Goal: Task Accomplishment & Management: Use online tool/utility

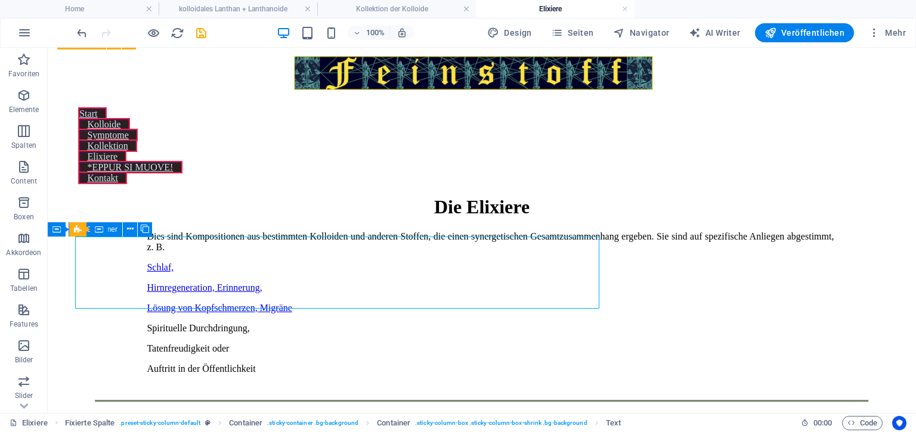
scroll to position [2564, 0]
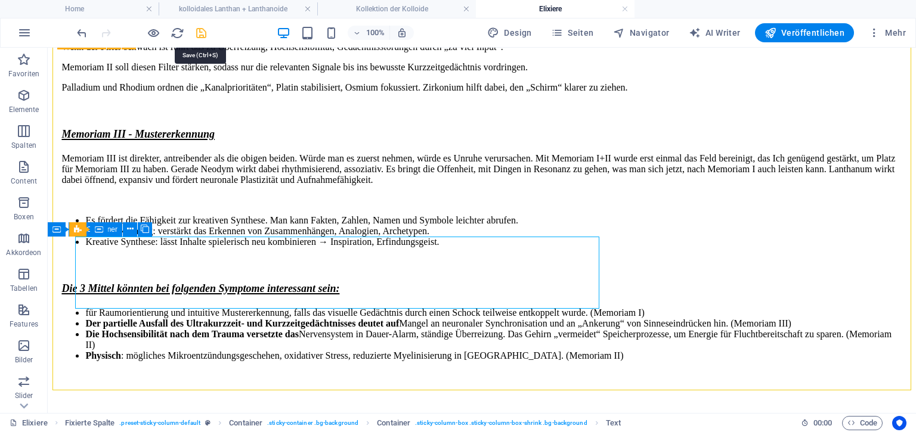
click at [203, 29] on icon "save" at bounding box center [201, 33] width 14 height 14
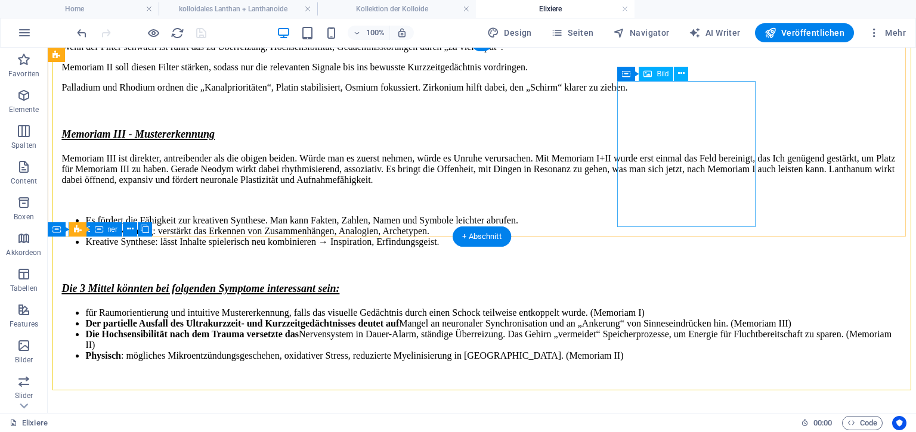
select select "px"
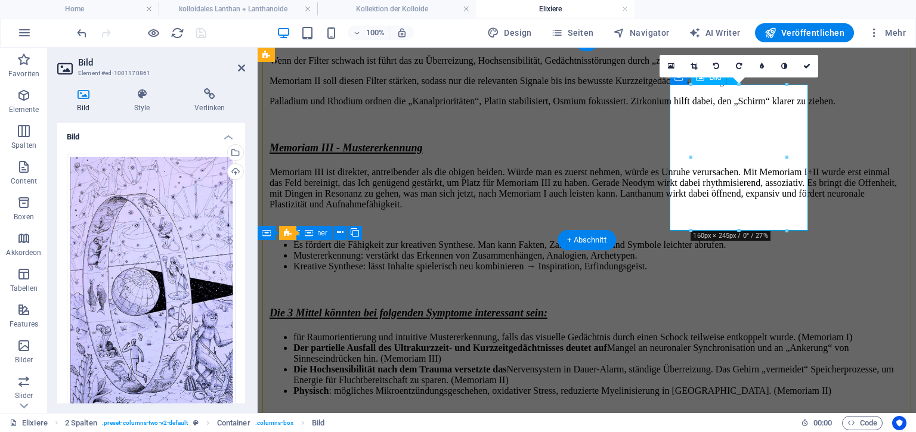
scroll to position [3398, 0]
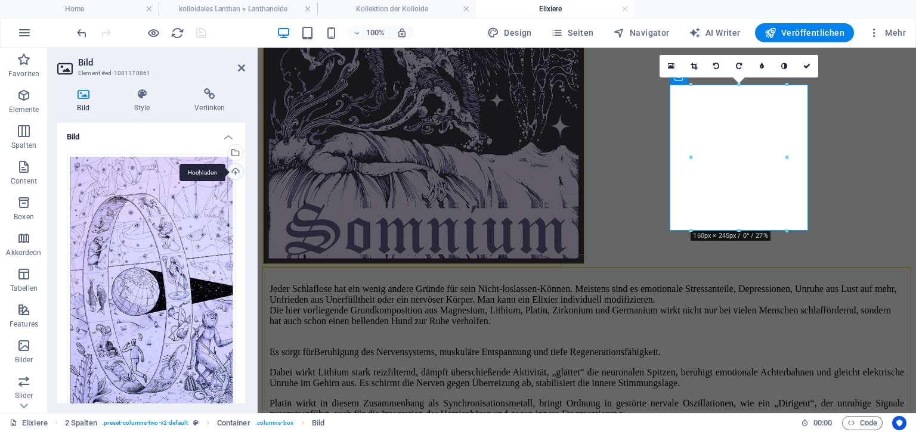
click at [232, 172] on div "Hochladen" at bounding box center [234, 173] width 18 height 18
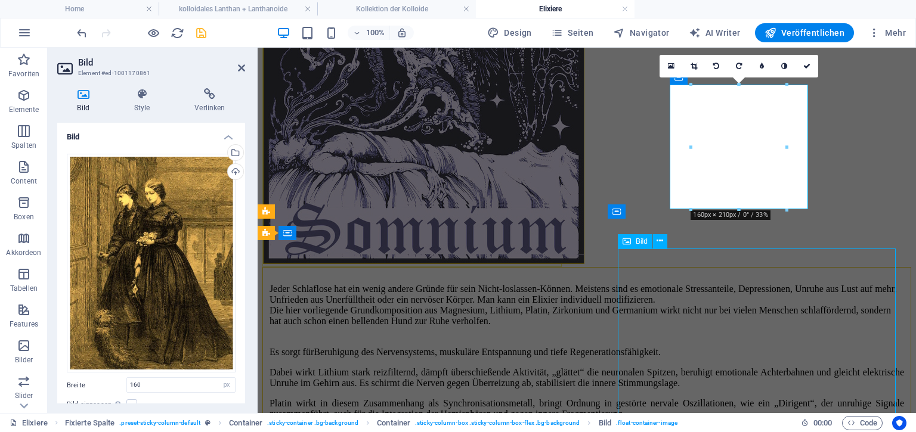
select select "px"
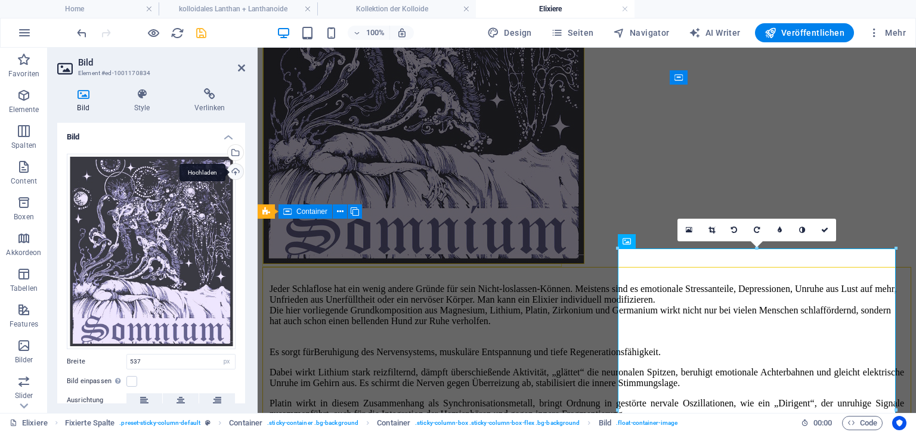
click at [237, 170] on div "Hochladen" at bounding box center [234, 173] width 18 height 18
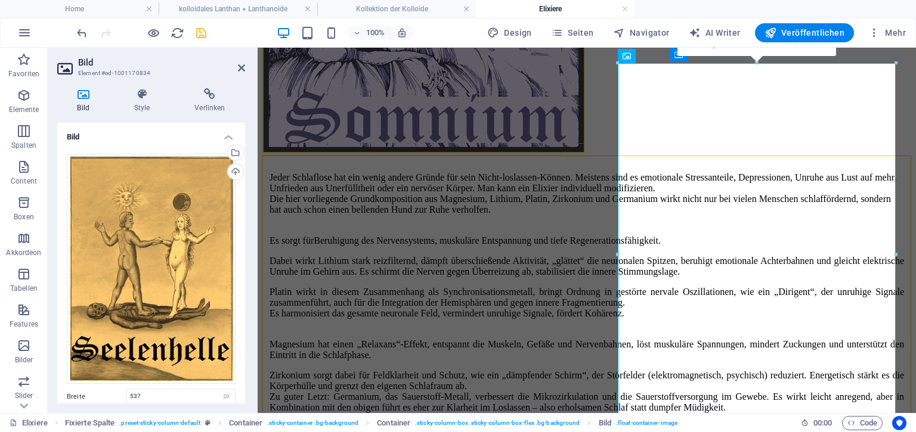
scroll to position [3476, 0]
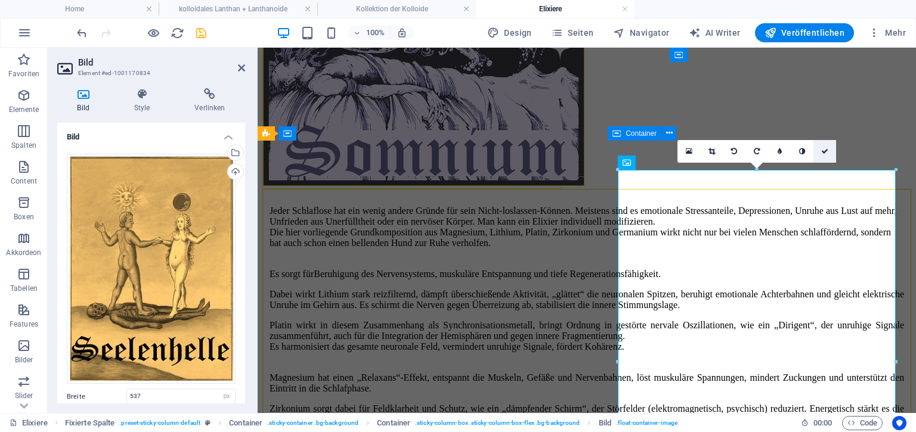
click at [821, 152] on icon at bounding box center [824, 151] width 7 height 7
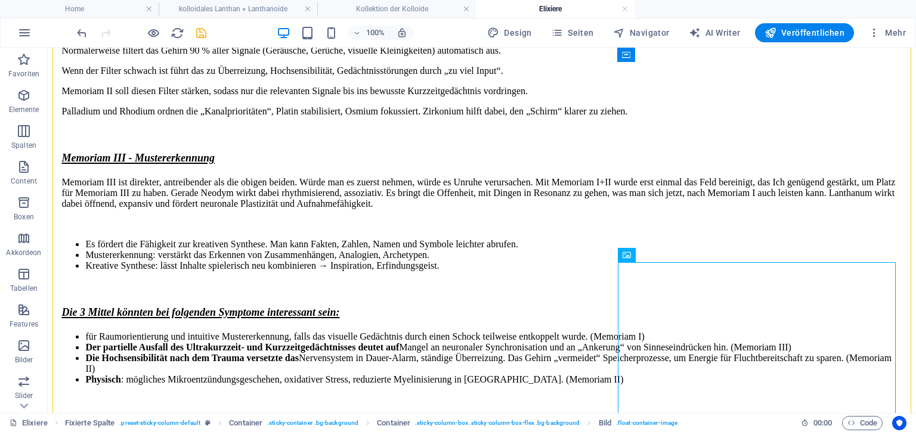
scroll to position [2541, 0]
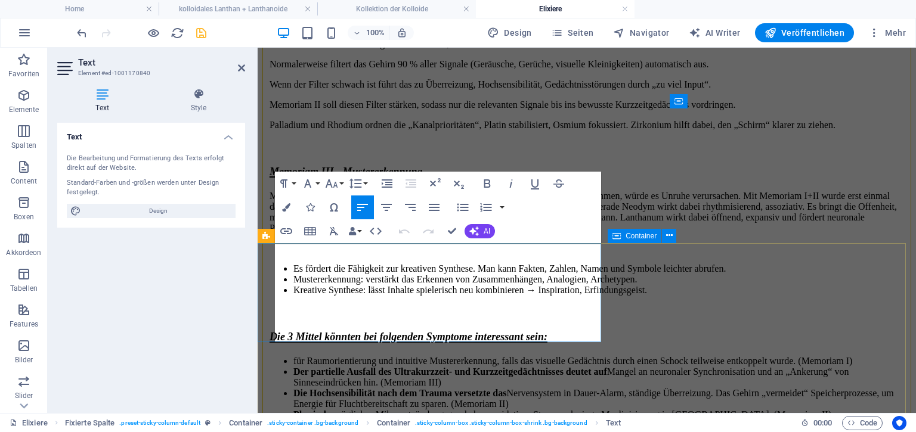
scroll to position [3374, 0]
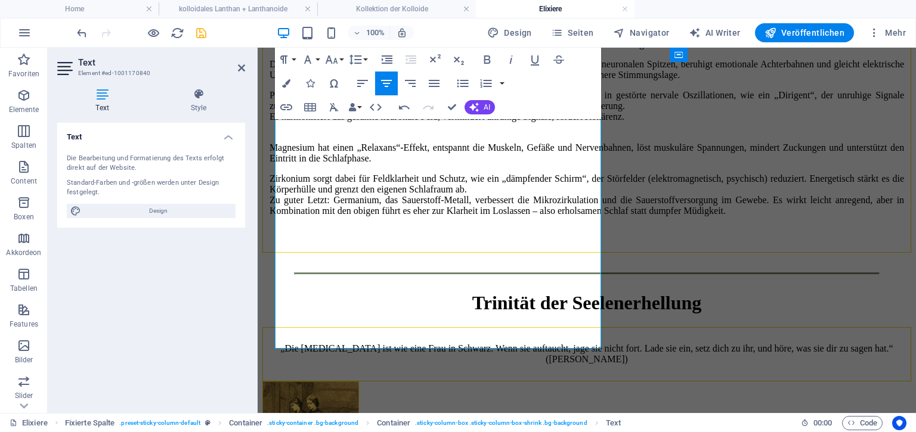
scroll to position [3732, 0]
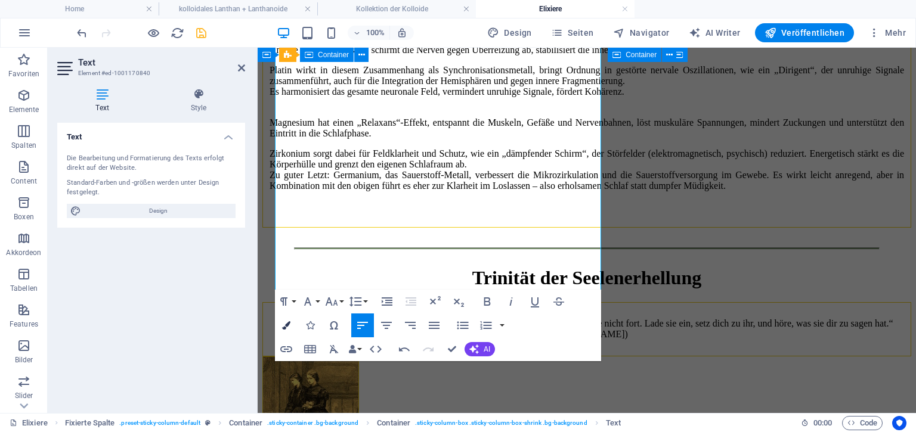
click at [286, 325] on icon "button" at bounding box center [286, 325] width 8 height 8
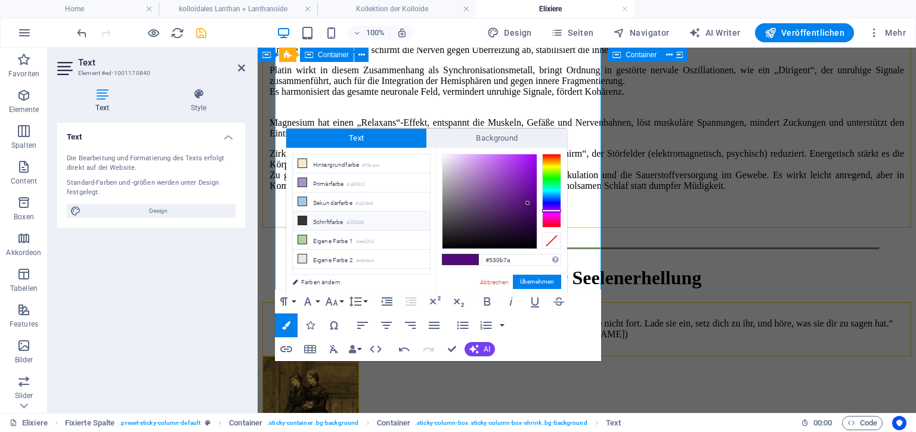
click at [312, 222] on li "Schriftfarbe #353638" at bounding box center [361, 221] width 137 height 19
type input "#353638"
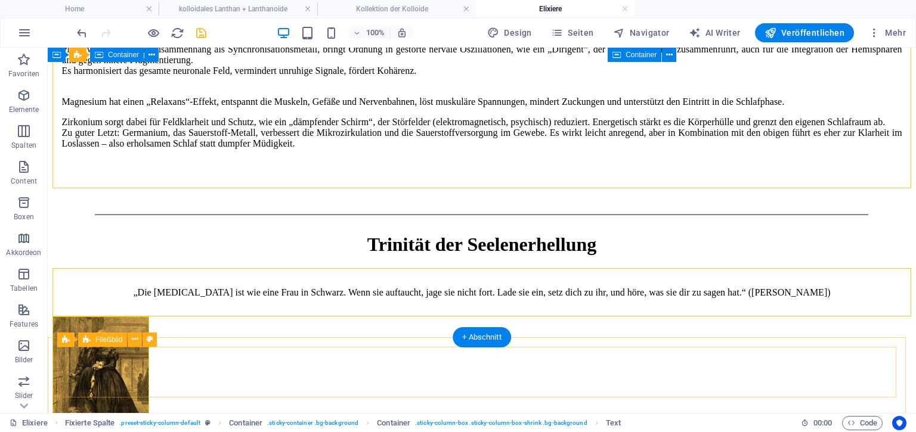
scroll to position [2865, 0]
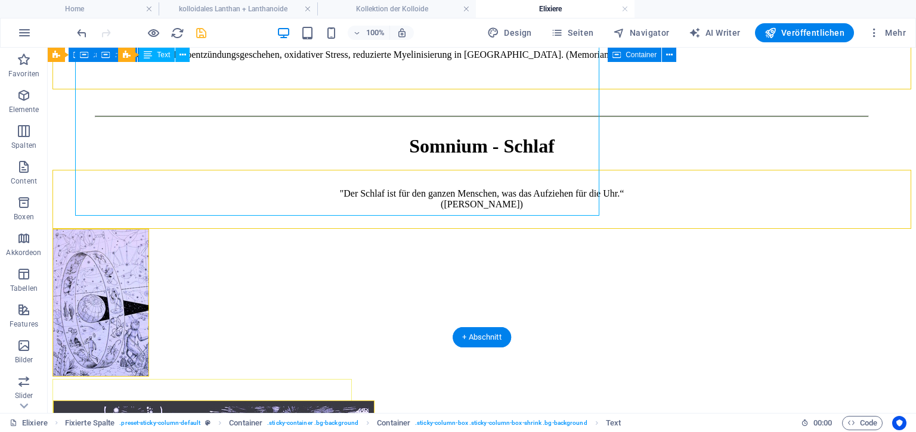
drag, startPoint x: 246, startPoint y: 63, endPoint x: 408, endPoint y: 162, distance: 190.3
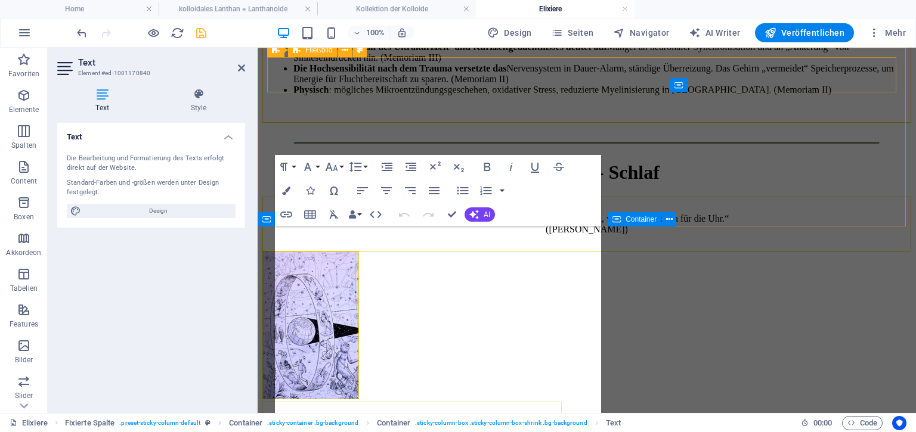
scroll to position [3391, 0]
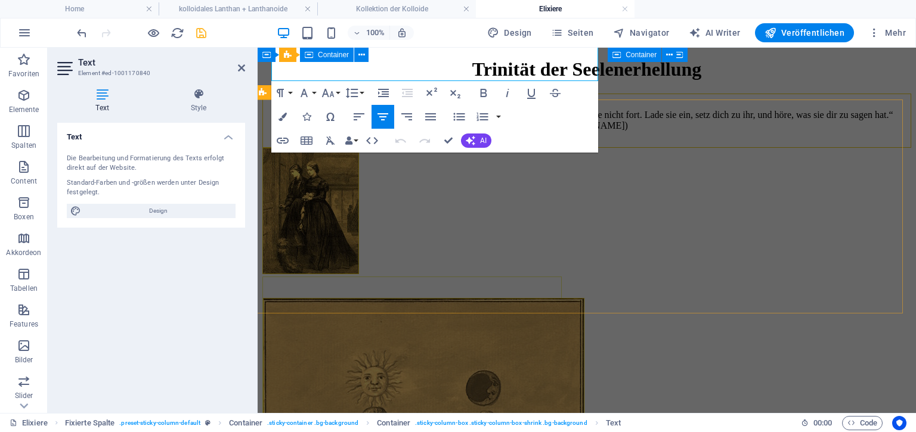
scroll to position [3635, 3]
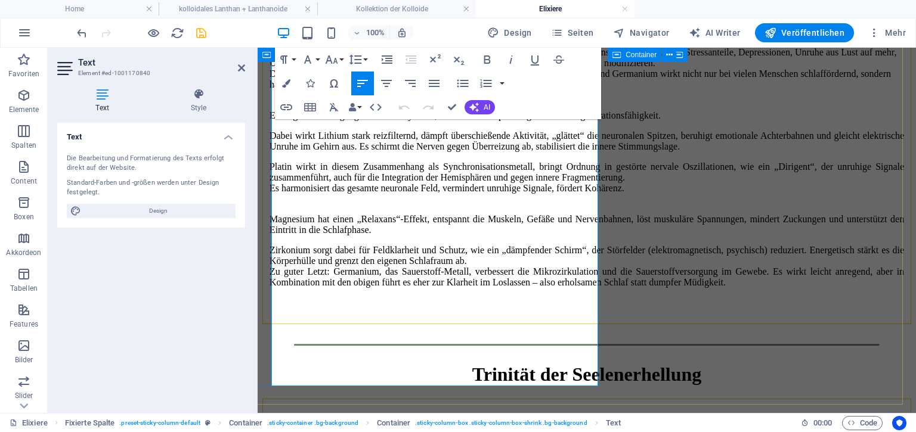
click at [433, 85] on icon "button" at bounding box center [434, 83] width 14 height 14
click at [287, 77] on button "Colors" at bounding box center [286, 84] width 23 height 24
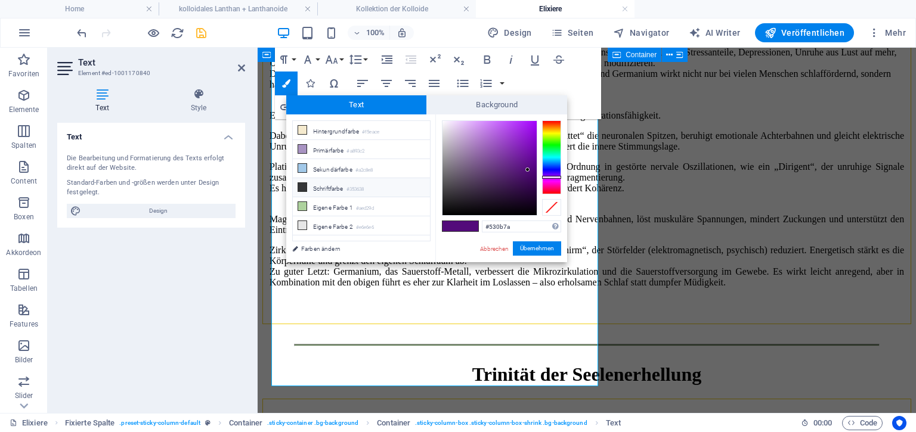
click at [336, 183] on li "Schriftfarbe #353638" at bounding box center [361, 187] width 137 height 19
type input "#353638"
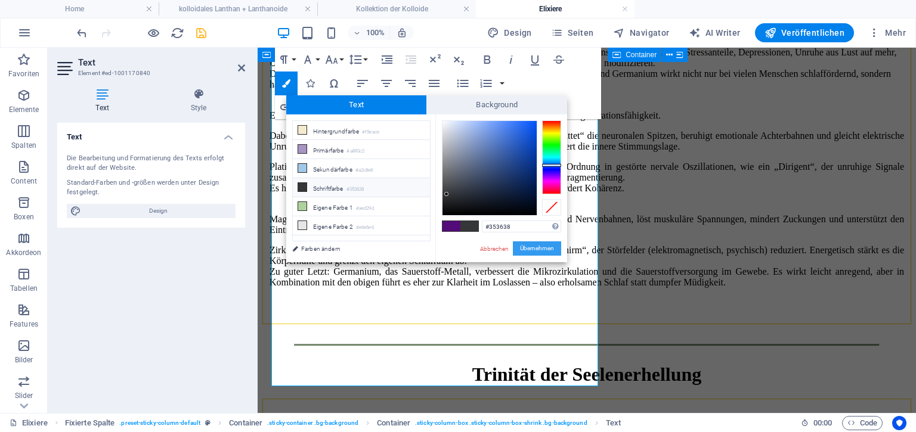
click at [534, 252] on button "Übernehmen" at bounding box center [537, 248] width 48 height 14
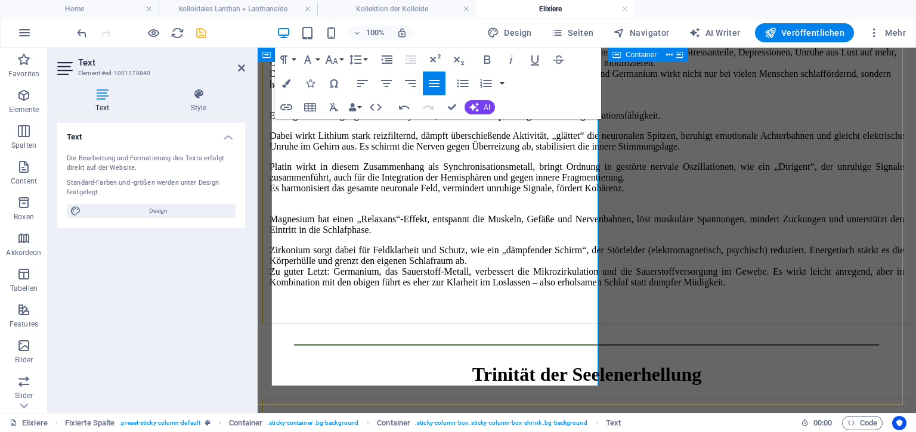
click at [286, 56] on icon "button" at bounding box center [283, 59] width 7 height 8
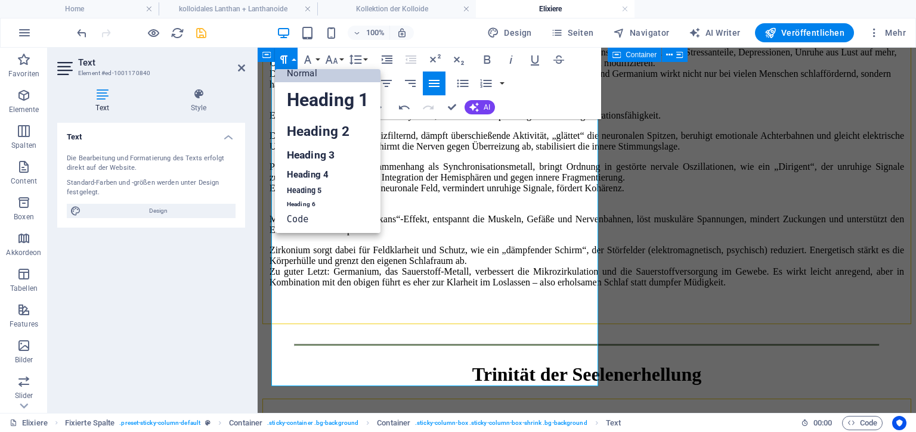
scroll to position [10, 0]
click at [308, 128] on link "Heading 2" at bounding box center [328, 131] width 106 height 27
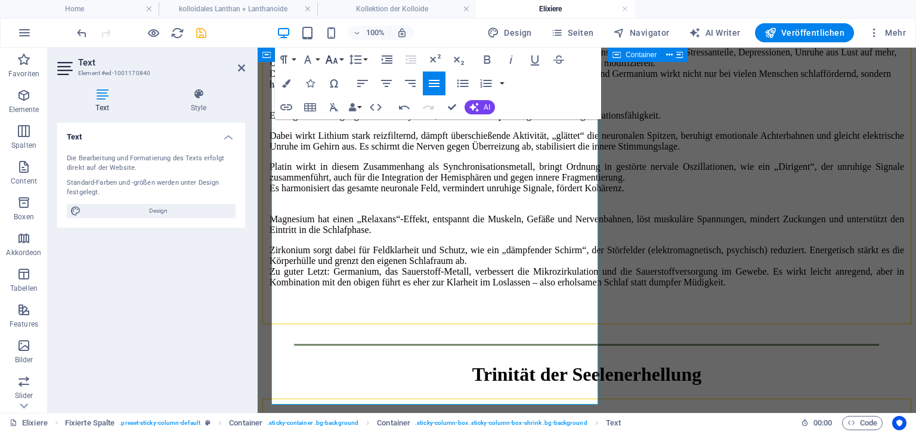
click at [334, 56] on icon "button" at bounding box center [331, 59] width 14 height 14
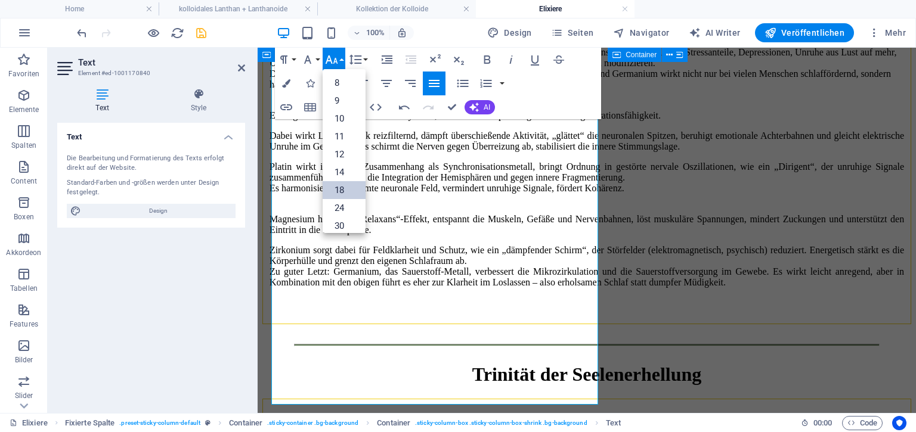
click at [349, 191] on link "18" at bounding box center [343, 190] width 43 height 18
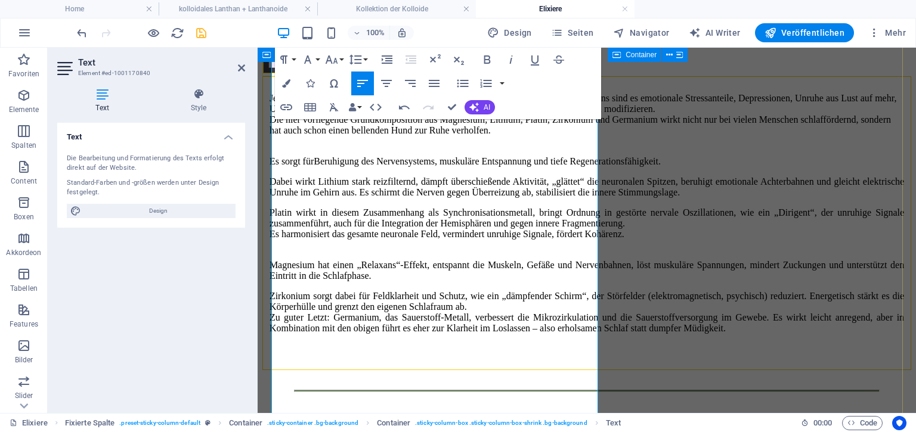
scroll to position [3574, 3]
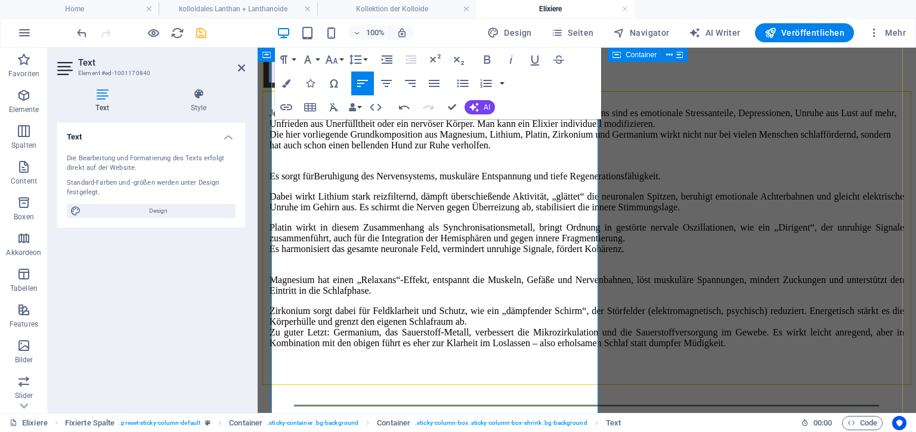
drag, startPoint x: 276, startPoint y: 144, endPoint x: 303, endPoint y: 147, distance: 27.7
click at [287, 54] on icon "button" at bounding box center [284, 59] width 14 height 14
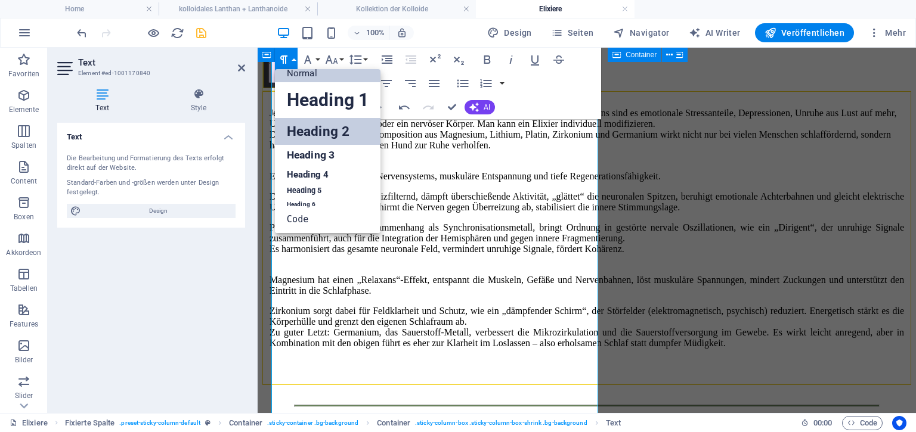
click at [302, 123] on link "Heading 2" at bounding box center [328, 131] width 106 height 27
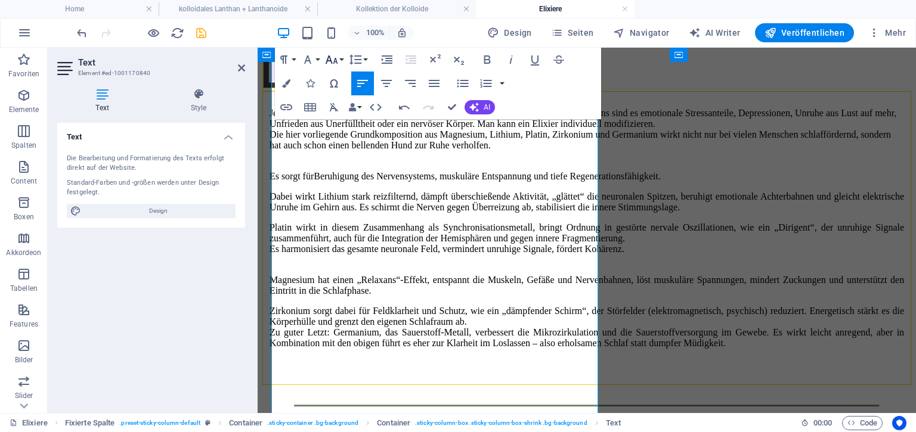
click at [339, 59] on button "Font Size" at bounding box center [333, 60] width 23 height 24
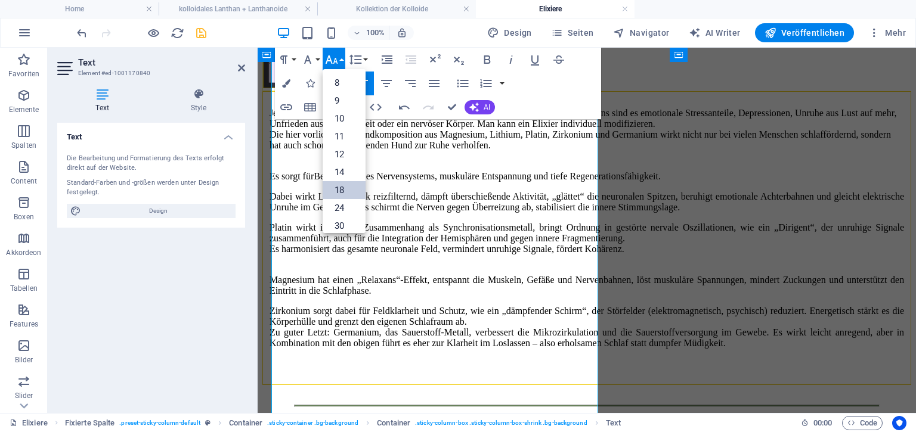
click at [343, 189] on link "18" at bounding box center [343, 190] width 43 height 18
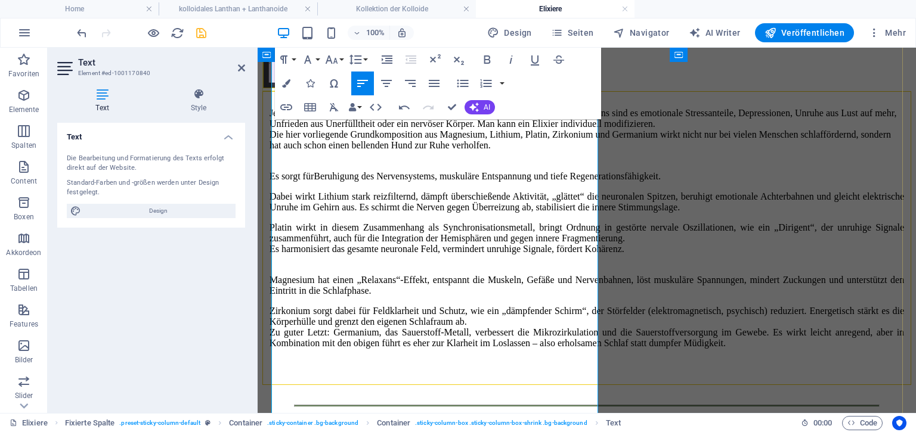
scroll to position [3648, 3]
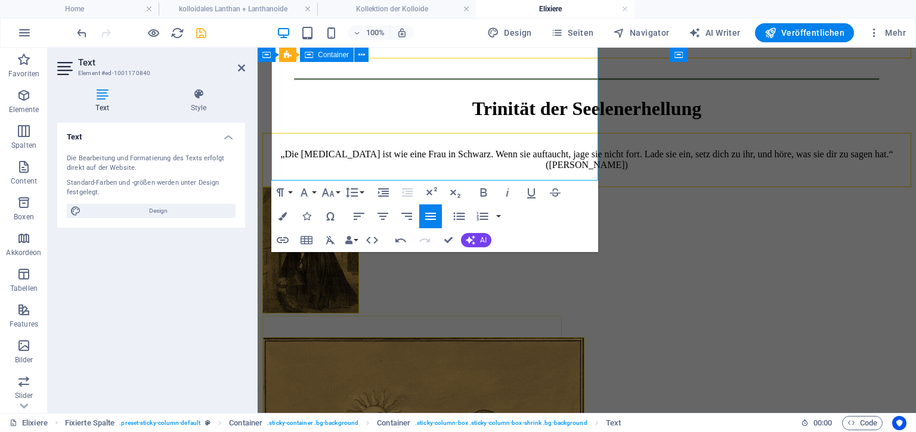
scroll to position [3876, 3]
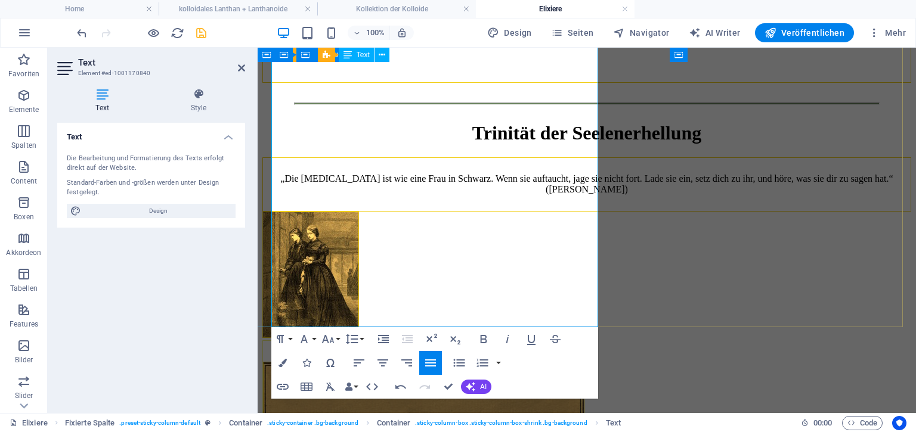
click at [282, 344] on icon "button" at bounding box center [280, 339] width 14 height 14
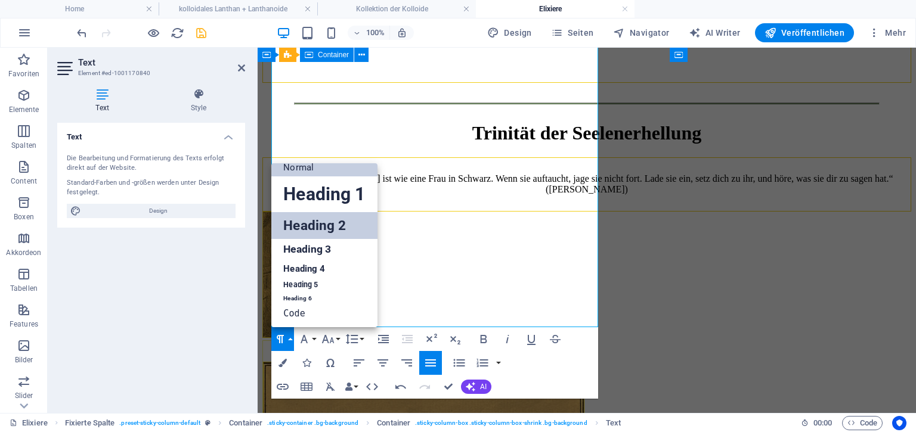
click at [295, 229] on link "Heading 2" at bounding box center [324, 225] width 106 height 27
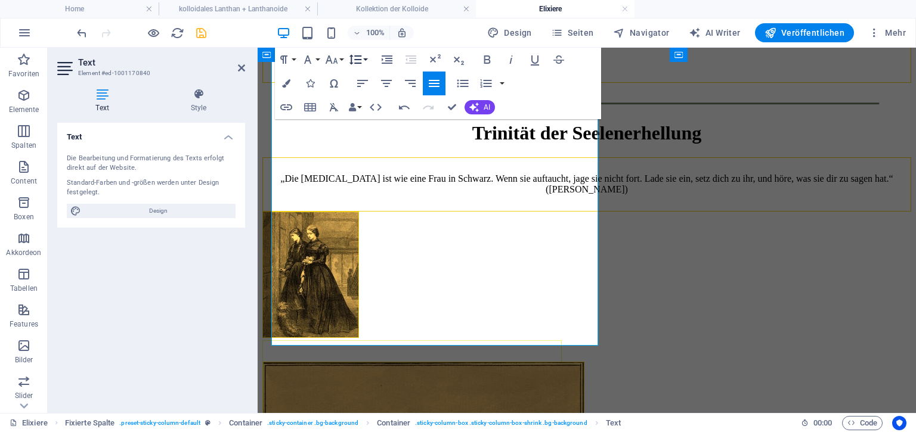
click at [360, 61] on icon "button" at bounding box center [355, 59] width 14 height 14
click at [337, 61] on icon "button" at bounding box center [331, 59] width 14 height 14
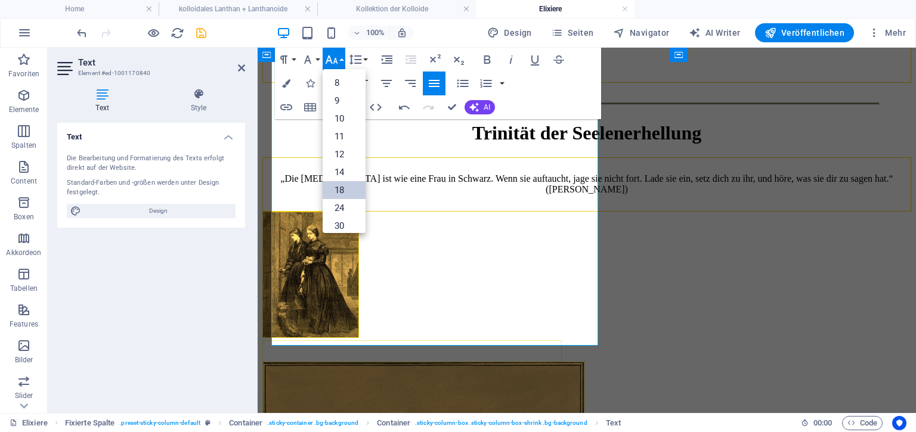
click at [348, 196] on link "18" at bounding box center [343, 190] width 43 height 18
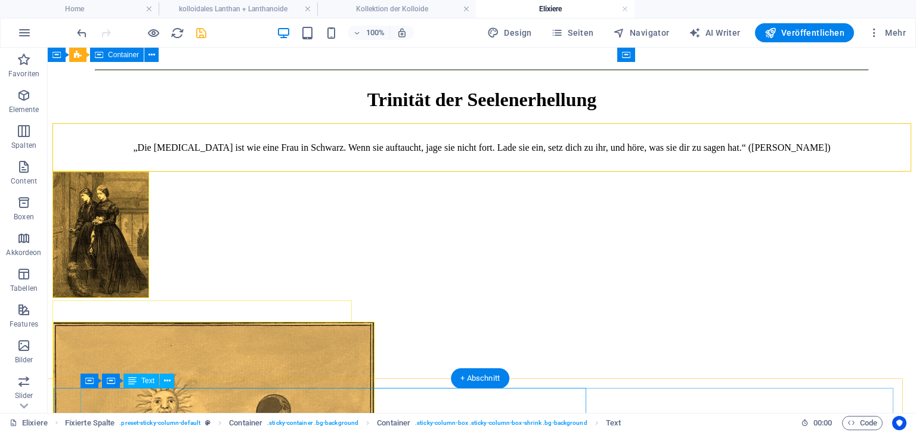
scroll to position [3041, 3]
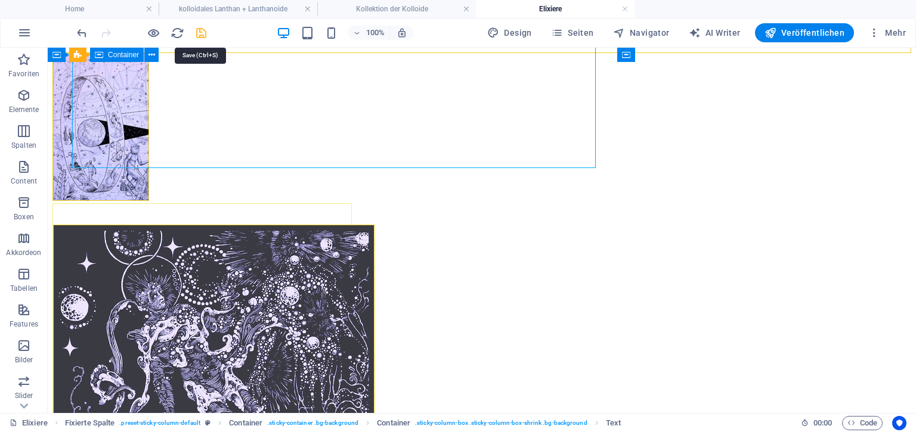
click at [200, 28] on icon "save" at bounding box center [201, 33] width 14 height 14
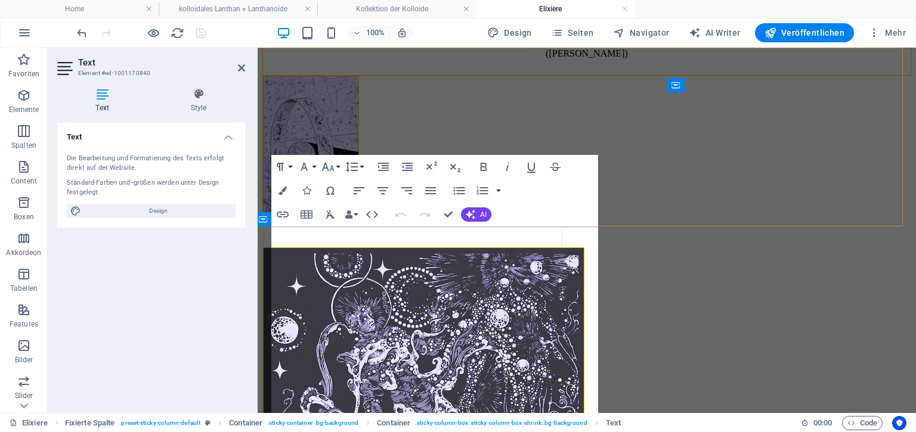
scroll to position [3391, 3]
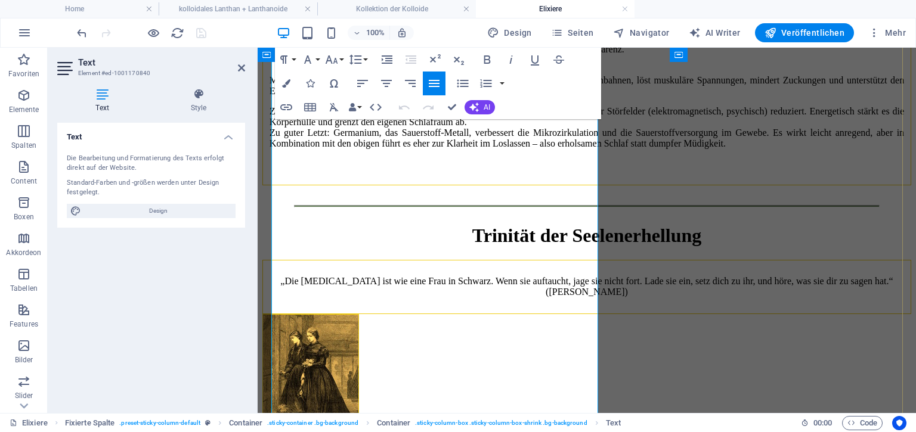
scroll to position [3789, 3]
